Goal: Transaction & Acquisition: Obtain resource

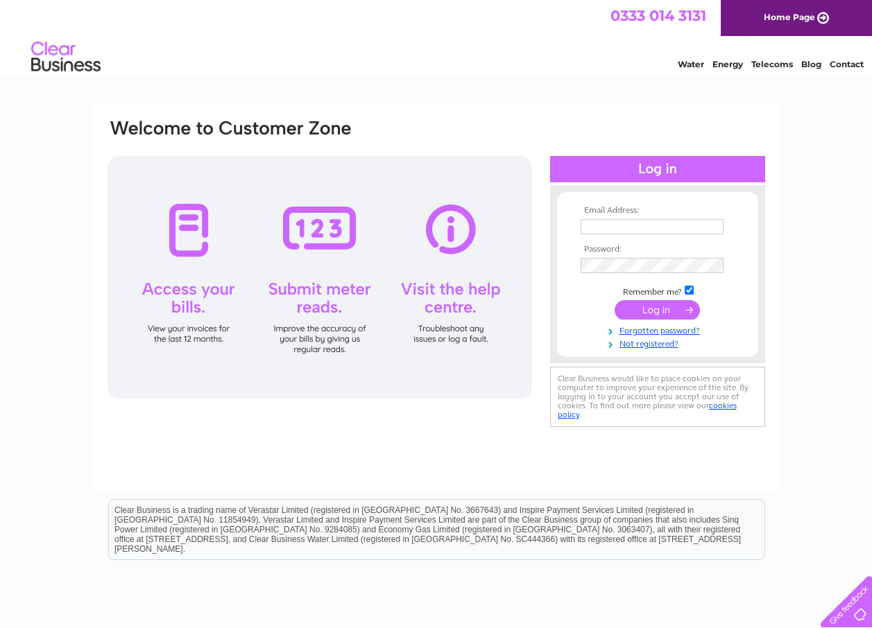
click at [606, 223] on input "text" at bounding box center [651, 226] width 143 height 15
type input "[PERSON_NAME][EMAIL_ADDRESS][DOMAIN_NAME]"
click at [649, 304] on input "submit" at bounding box center [656, 309] width 85 height 19
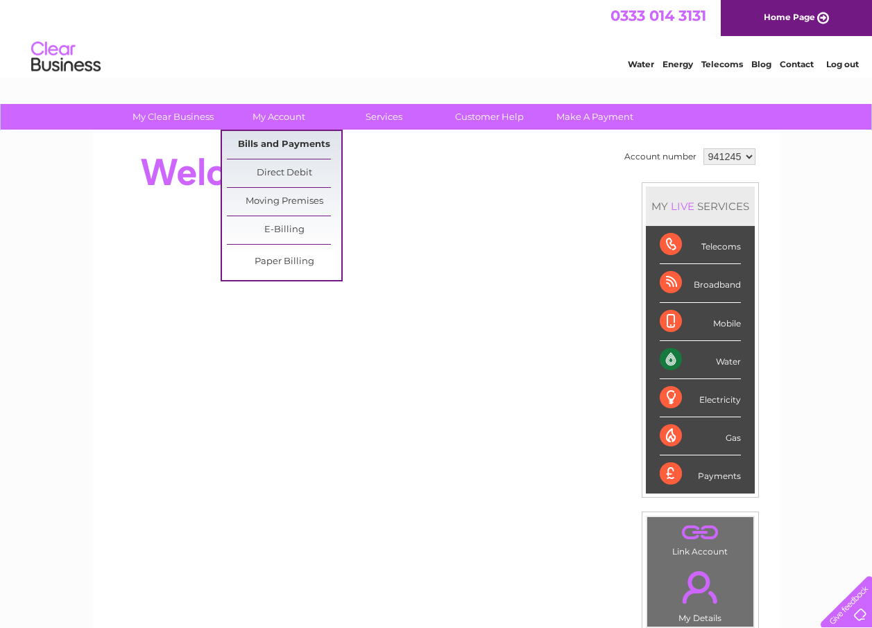
click at [266, 139] on link "Bills and Payments" at bounding box center [284, 145] width 114 height 28
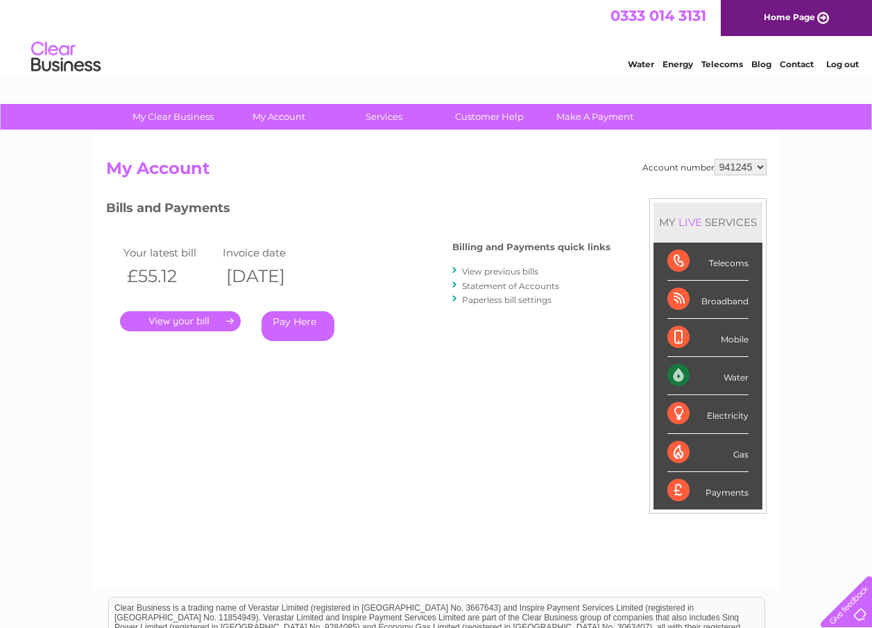
click at [174, 314] on link "." at bounding box center [180, 321] width 121 height 20
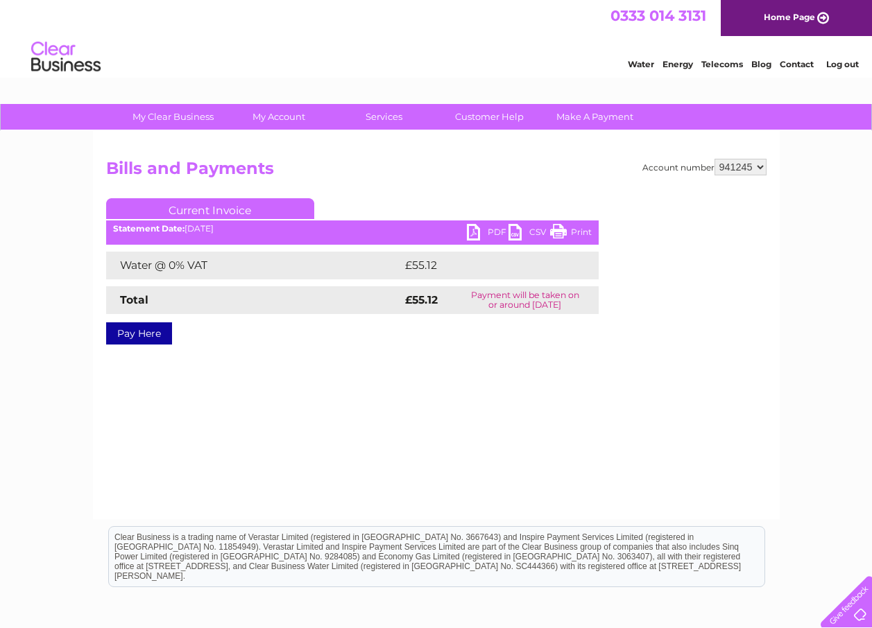
click at [510, 228] on link "CSV" at bounding box center [529, 234] width 42 height 20
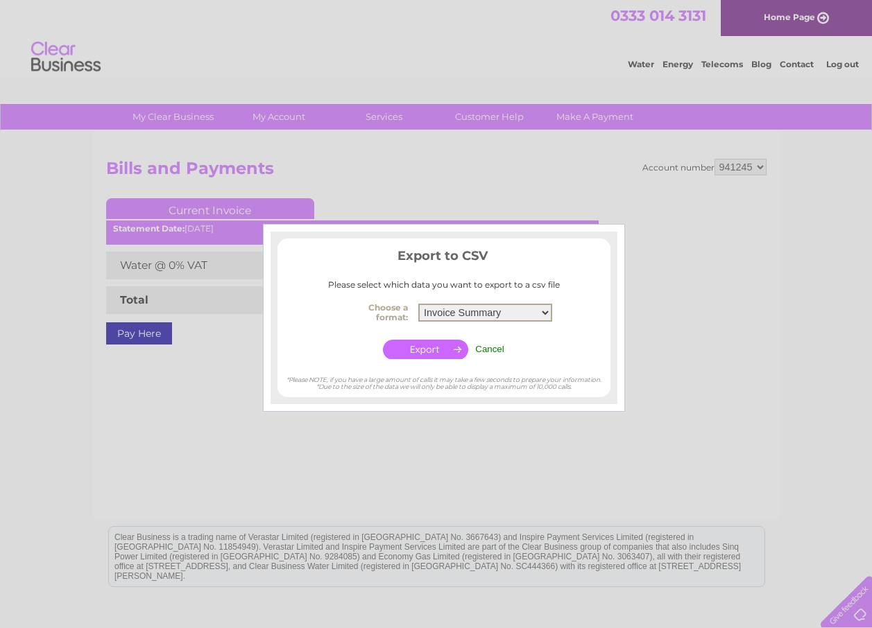
click at [542, 311] on select "Invoice Summary Service Charge Summary" at bounding box center [485, 313] width 134 height 18
click at [492, 345] on input "Cancel" at bounding box center [489, 349] width 29 height 10
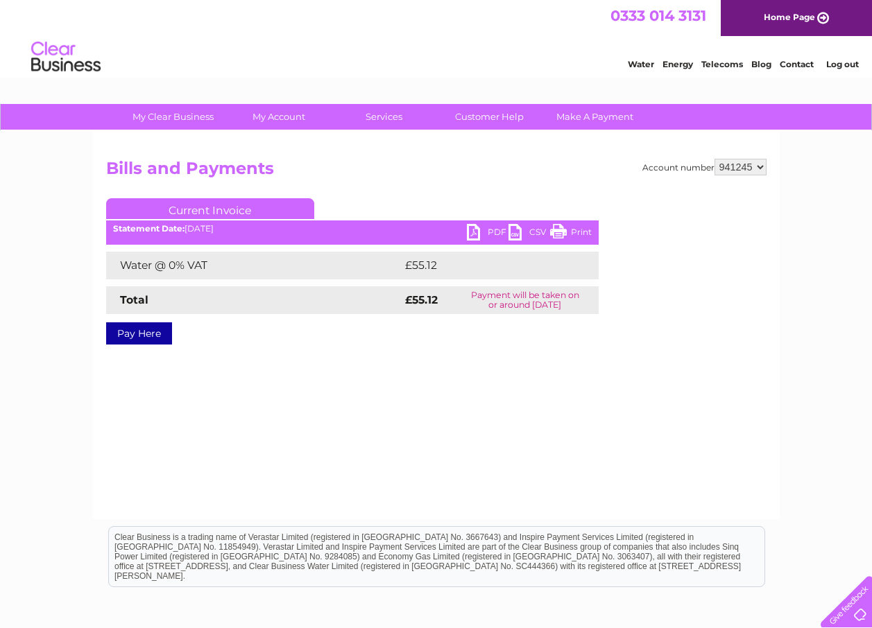
click at [470, 227] on link "PDF" at bounding box center [488, 234] width 42 height 20
click at [470, 230] on link "PDF" at bounding box center [488, 234] width 42 height 20
click at [837, 60] on link "Log out" at bounding box center [842, 64] width 33 height 10
